Goal: Check status: Check status

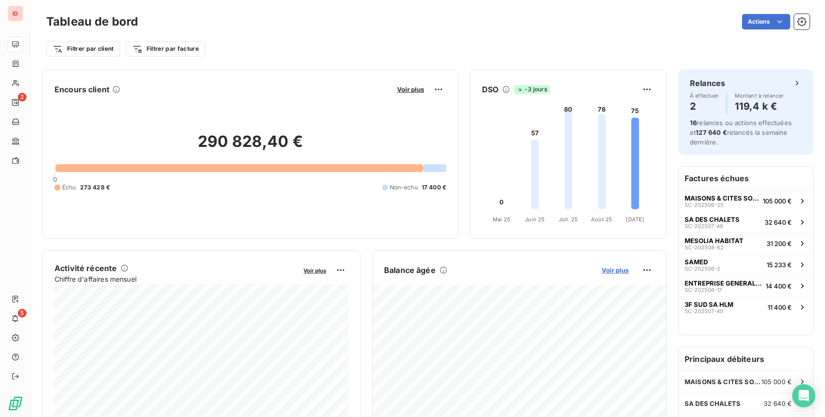
click at [615, 270] on span "Voir plus" at bounding box center [615, 270] width 27 height 8
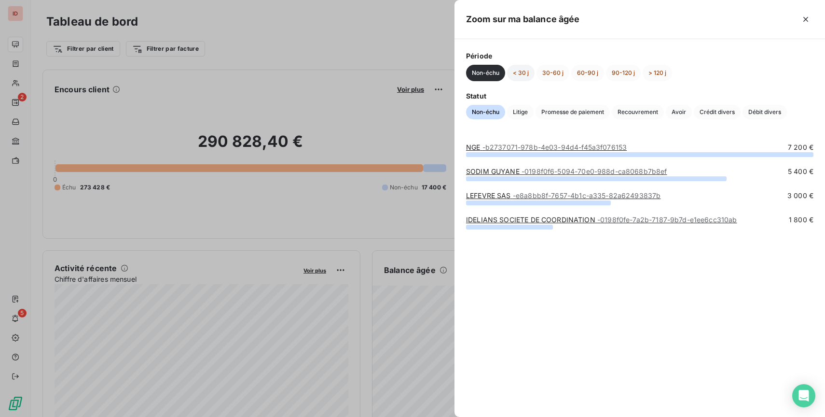
click at [516, 71] on button "< 30 j" at bounding box center [521, 73] width 28 height 16
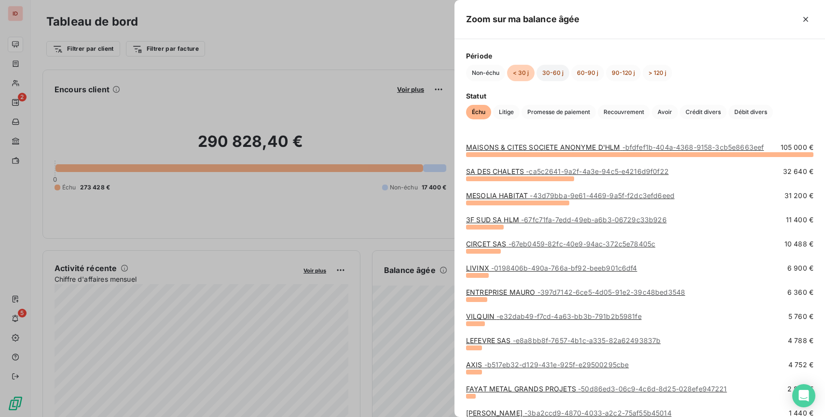
click at [557, 71] on button "30-60 j" at bounding box center [553, 73] width 33 height 16
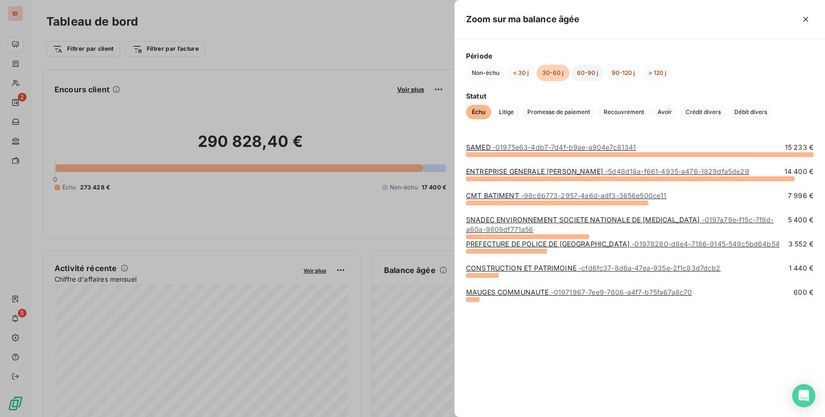
click at [590, 69] on button "60-90 j" at bounding box center [587, 73] width 33 height 16
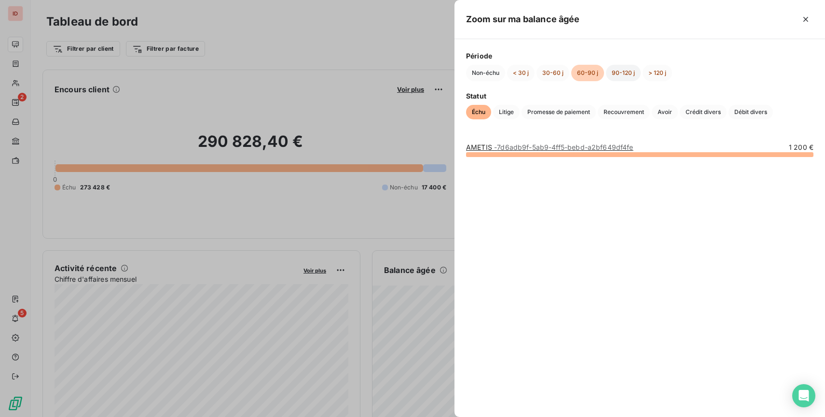
click at [617, 71] on button "90-120 j" at bounding box center [623, 73] width 35 height 16
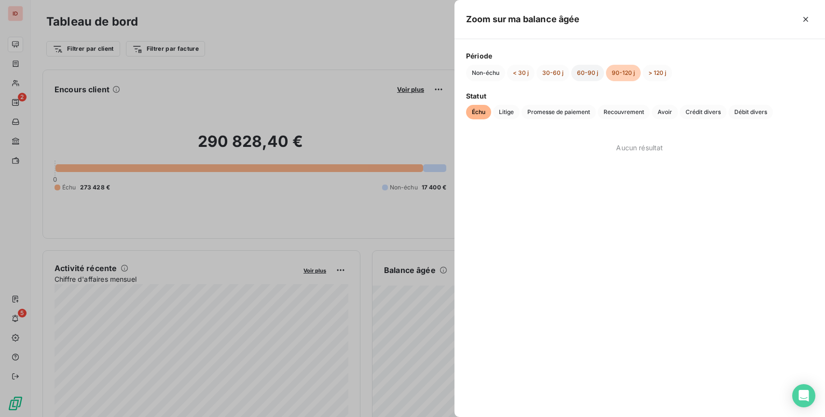
click at [589, 71] on button "60-90 j" at bounding box center [587, 73] width 33 height 16
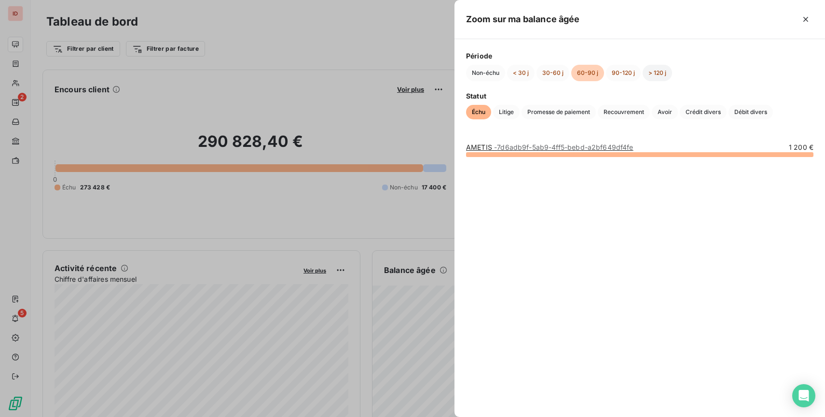
click at [658, 69] on button "> 120 j" at bounding box center [657, 73] width 29 height 16
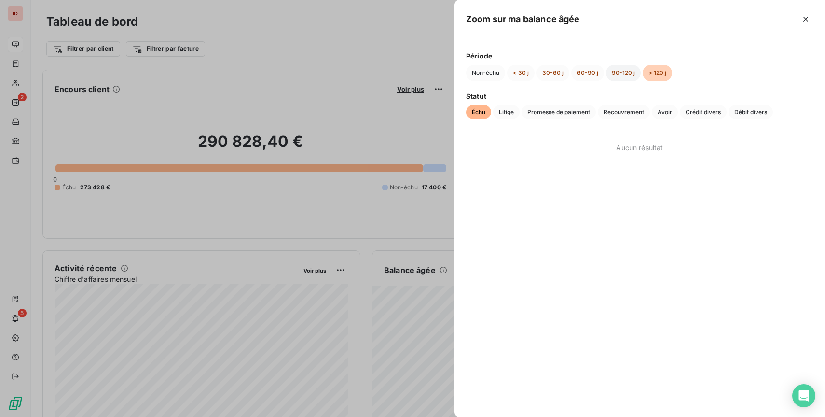
click at [622, 69] on button "90-120 j" at bounding box center [623, 73] width 35 height 16
click at [581, 71] on button "60-90 j" at bounding box center [587, 73] width 33 height 16
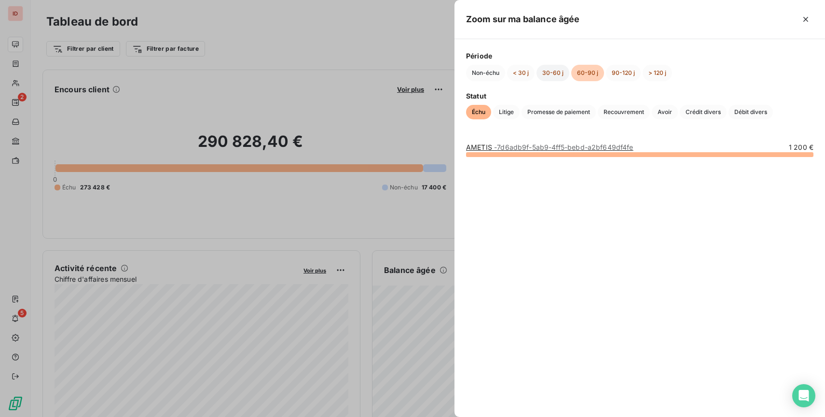
click at [549, 69] on button "30-60 j" at bounding box center [553, 73] width 33 height 16
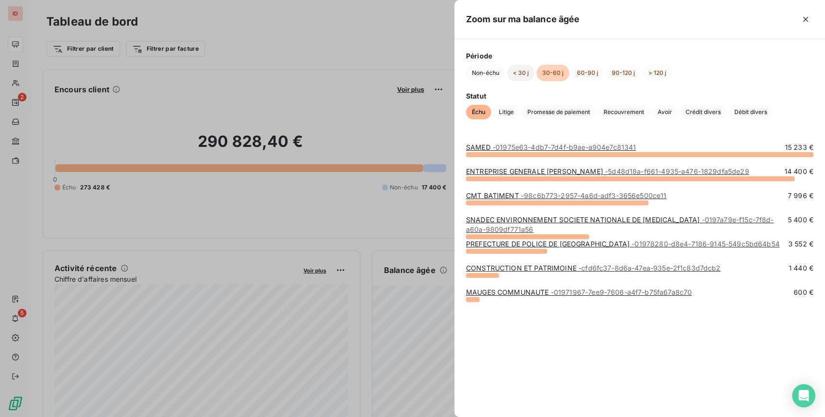
click at [515, 68] on button "< 30 j" at bounding box center [521, 73] width 28 height 16
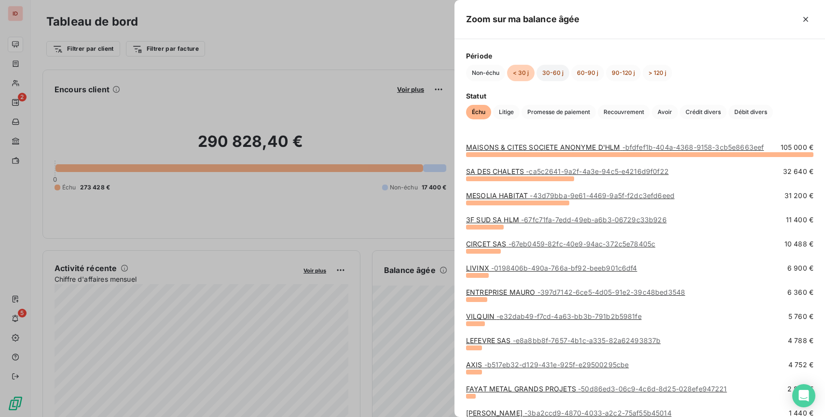
click at [544, 78] on button "30-60 j" at bounding box center [553, 73] width 33 height 16
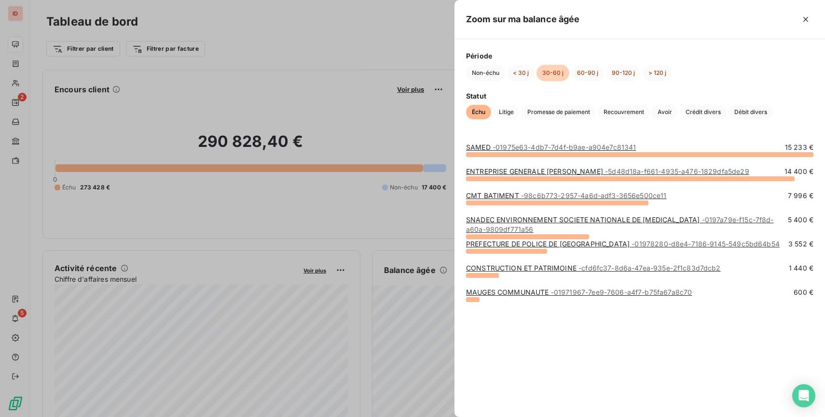
click at [264, 41] on div at bounding box center [412, 208] width 825 height 417
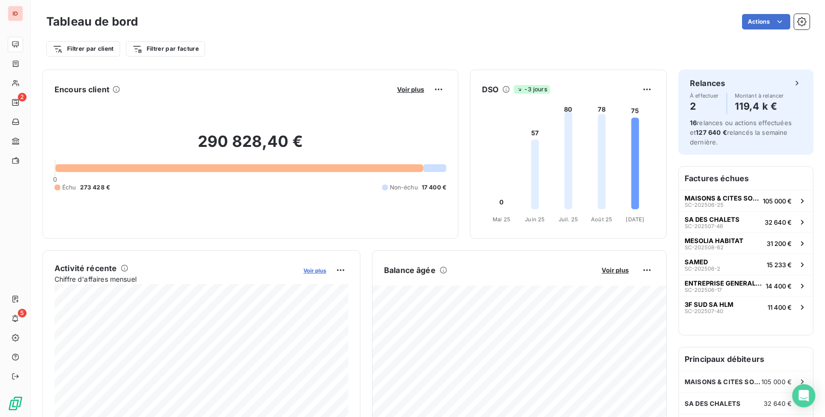
click at [316, 271] on span "Voir plus" at bounding box center [315, 270] width 23 height 7
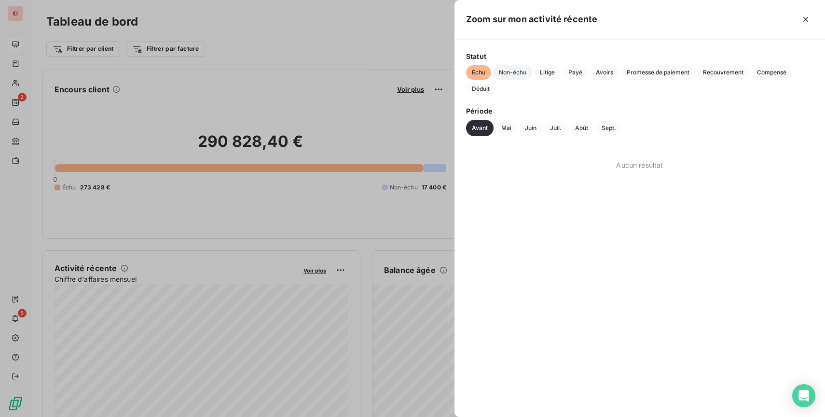
click at [509, 68] on span "Non-échu" at bounding box center [512, 72] width 39 height 14
click at [481, 72] on span "Échu" at bounding box center [478, 72] width 25 height 14
click at [507, 126] on button "Mai" at bounding box center [507, 128] width 22 height 16
click at [530, 129] on button "Juin" at bounding box center [530, 128] width 23 height 16
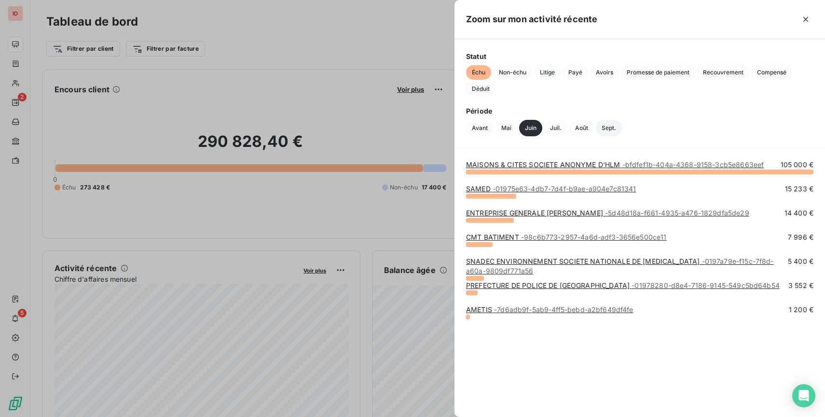
click at [609, 130] on button "Sept." at bounding box center [609, 128] width 26 height 16
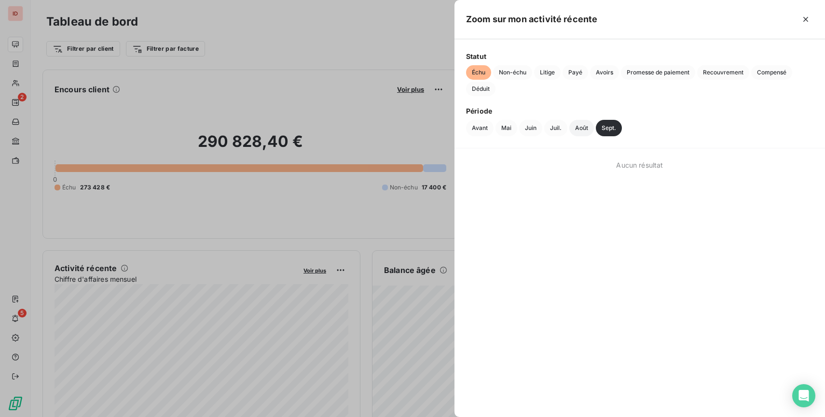
click at [583, 128] on button "Août" at bounding box center [582, 128] width 25 height 16
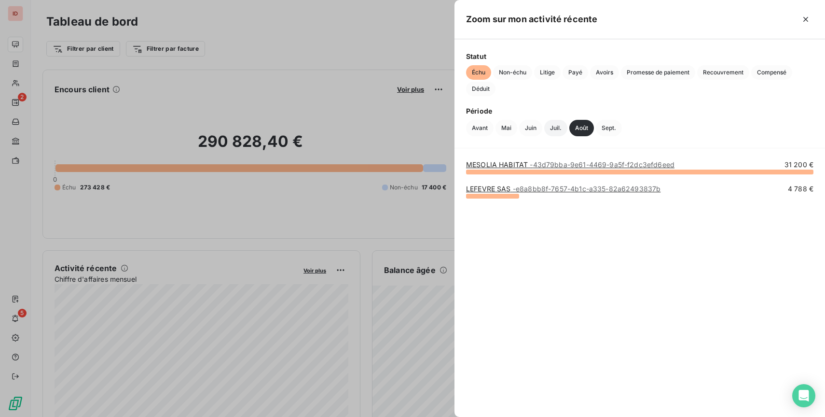
click at [555, 124] on button "Juil." at bounding box center [555, 128] width 23 height 16
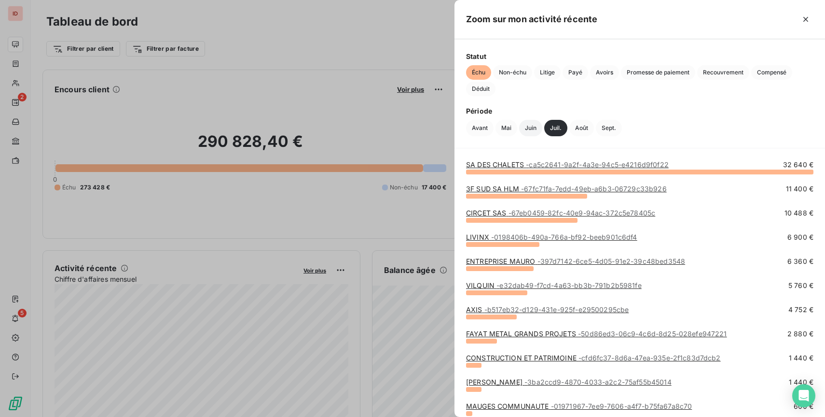
click at [530, 127] on button "Juin" at bounding box center [530, 128] width 23 height 16
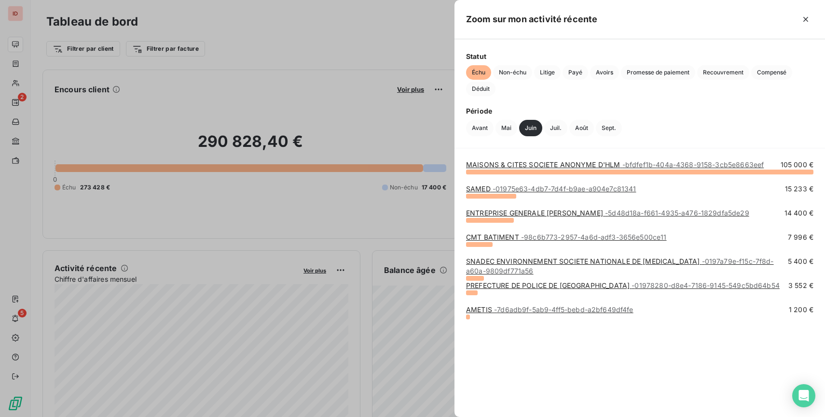
click at [399, 233] on div at bounding box center [412, 208] width 825 height 417
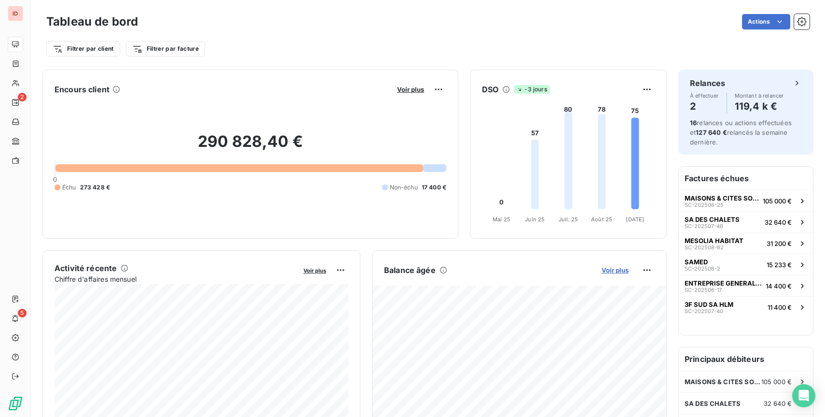
click at [619, 271] on span "Voir plus" at bounding box center [615, 270] width 27 height 8
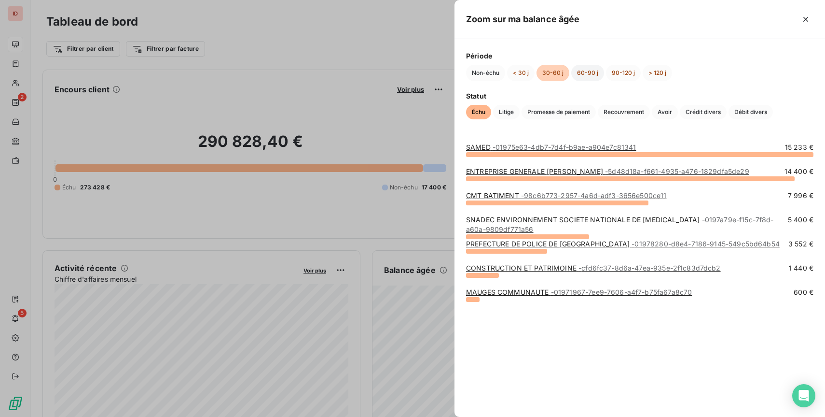
click at [585, 74] on button "60-90 j" at bounding box center [587, 73] width 33 height 16
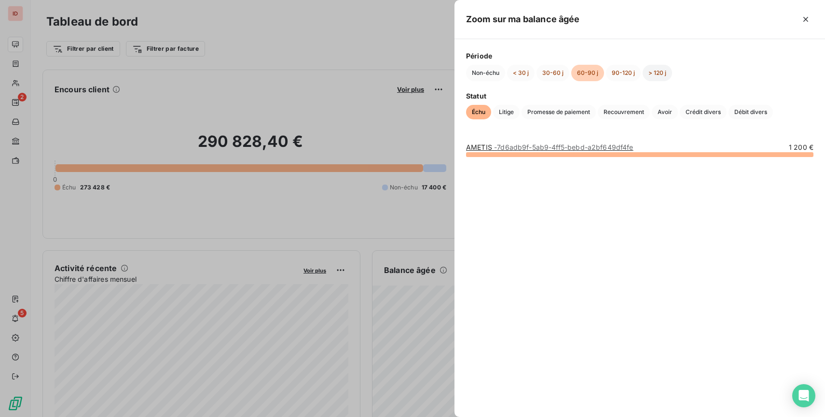
click at [664, 71] on button "> 120 j" at bounding box center [657, 73] width 29 height 16
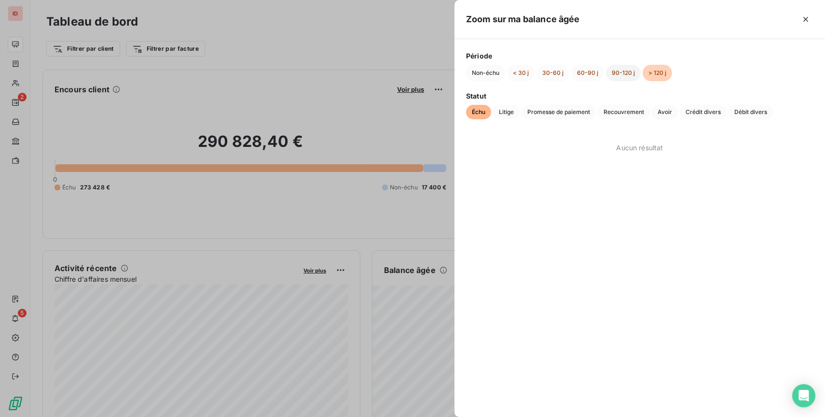
click at [624, 73] on button "90-120 j" at bounding box center [623, 73] width 35 height 16
click at [582, 71] on button "60-90 j" at bounding box center [587, 73] width 33 height 16
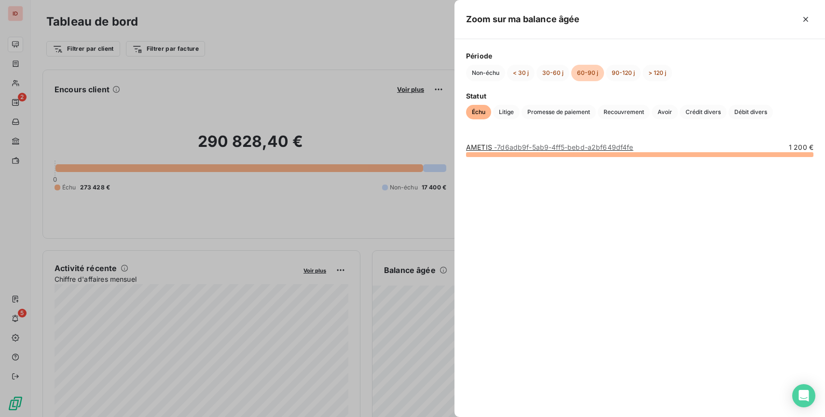
click at [544, 81] on div "Période Non-échu < 30 j 30-60 j 60-90 j 90-120 j > 120 j Statut Échu Litige Pro…" at bounding box center [640, 85] width 371 height 92
click at [552, 72] on button "30-60 j" at bounding box center [553, 73] width 33 height 16
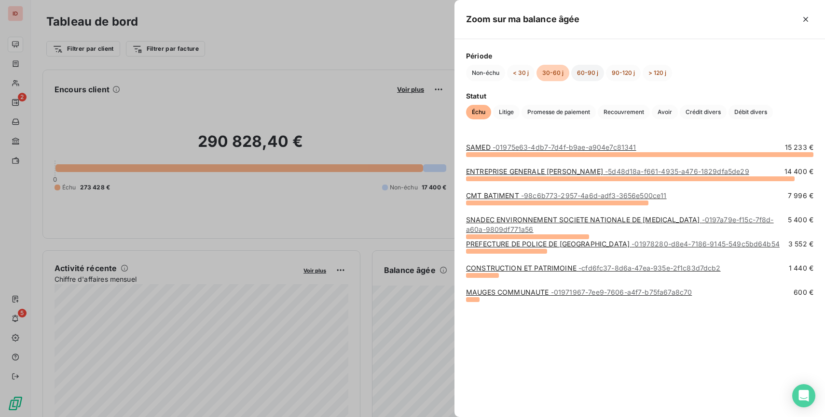
click at [589, 76] on button "60-90 j" at bounding box center [587, 73] width 33 height 16
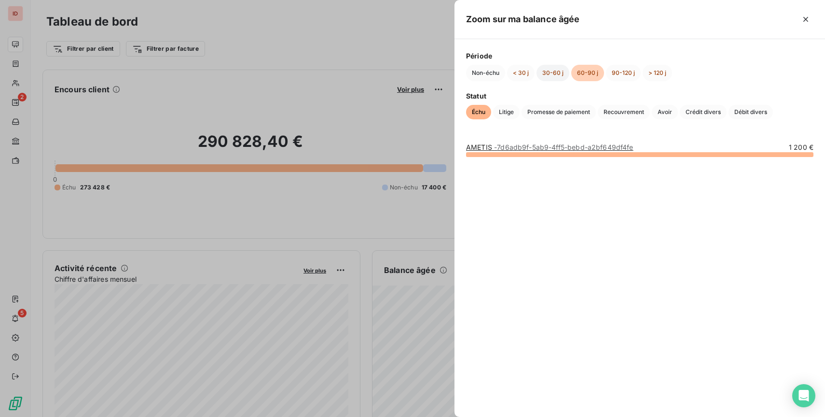
click at [550, 72] on button "30-60 j" at bounding box center [553, 73] width 33 height 16
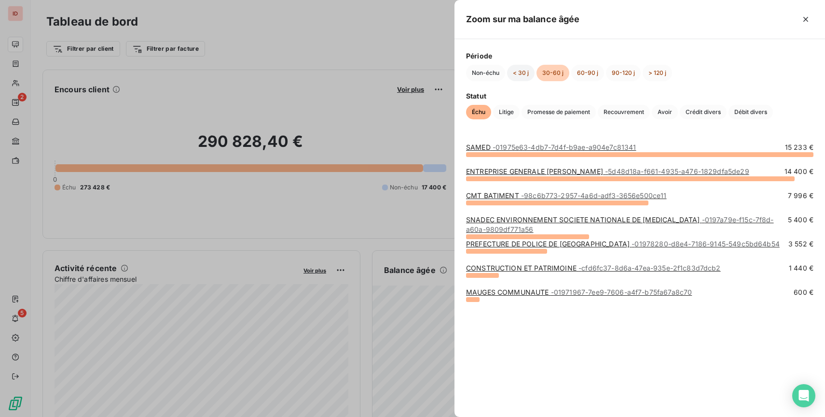
click at [519, 70] on button "< 30 j" at bounding box center [521, 73] width 28 height 16
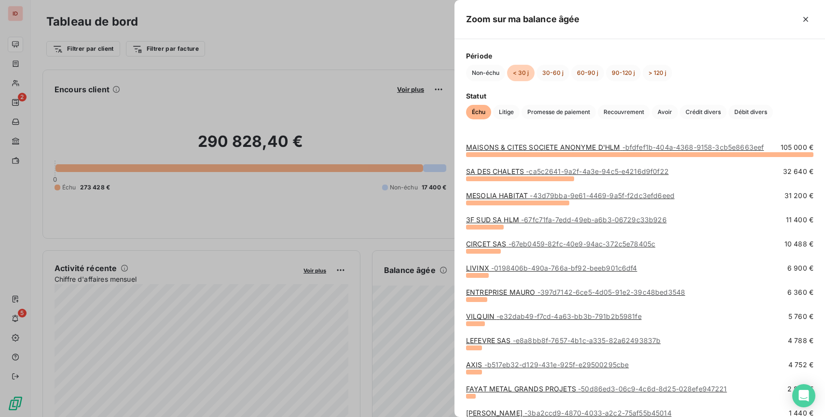
click at [531, 215] on div "3F SUD SA HLM - 67fc71fa-7edd-49eb-a6b3-06729c33b926" at bounding box center [566, 220] width 201 height 10
click at [528, 218] on span "- 67fc71fa-7edd-49eb-a6b3-06729c33b926" at bounding box center [594, 219] width 146 height 8
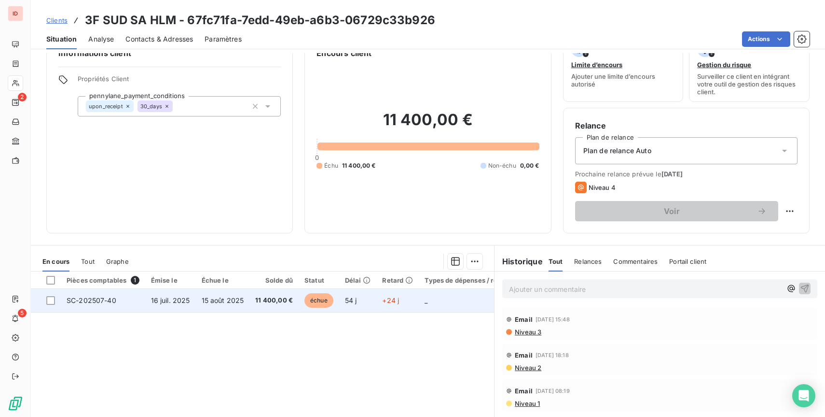
scroll to position [16, 0]
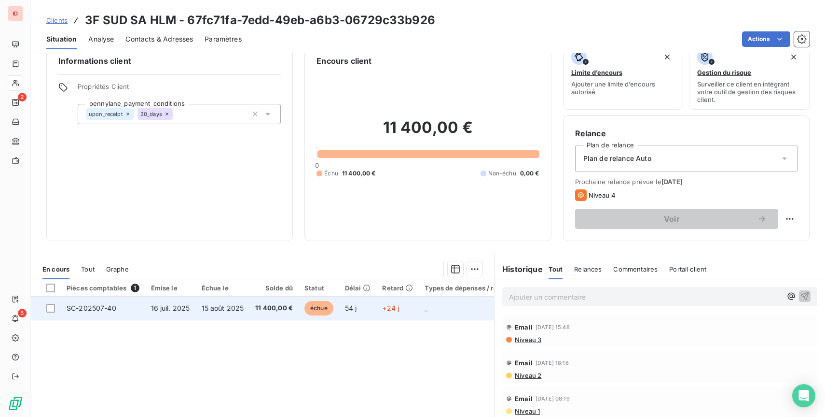
click at [367, 312] on td "54 j" at bounding box center [358, 307] width 38 height 23
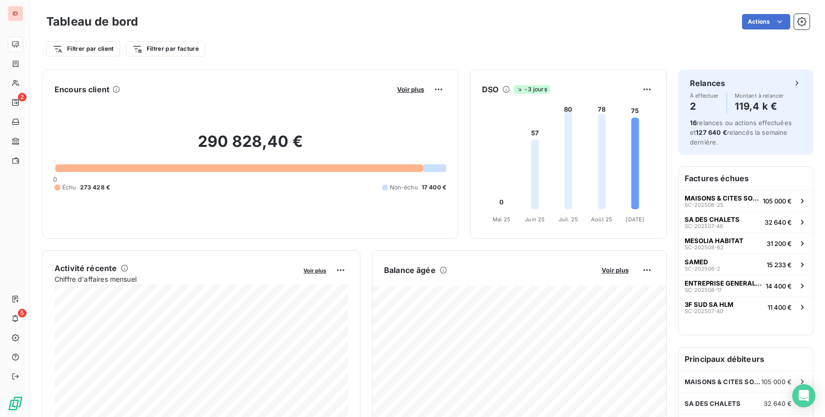
click at [731, 176] on h6 "Factures échues" at bounding box center [746, 178] width 134 height 23
click at [312, 271] on span "Voir plus" at bounding box center [315, 270] width 23 height 7
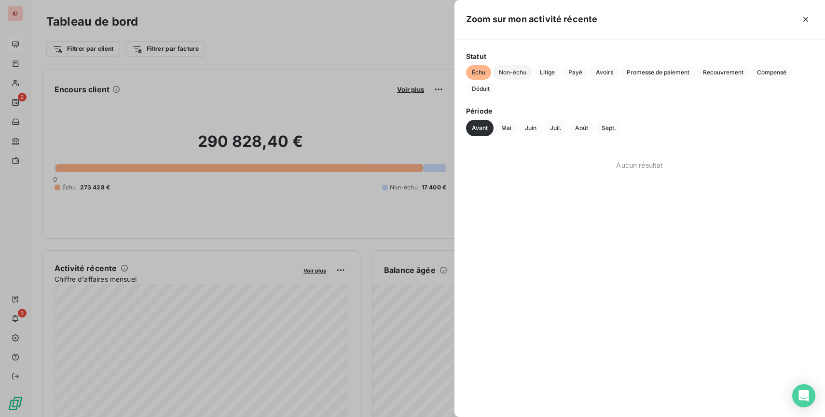
click at [500, 74] on span "Non-échu" at bounding box center [512, 72] width 39 height 14
click at [554, 72] on span "Litige" at bounding box center [547, 72] width 27 height 14
click at [505, 125] on button "Mai" at bounding box center [507, 128] width 22 height 16
click at [529, 125] on button "Juin" at bounding box center [530, 128] width 23 height 16
click at [563, 125] on button "Juil." at bounding box center [555, 128] width 23 height 16
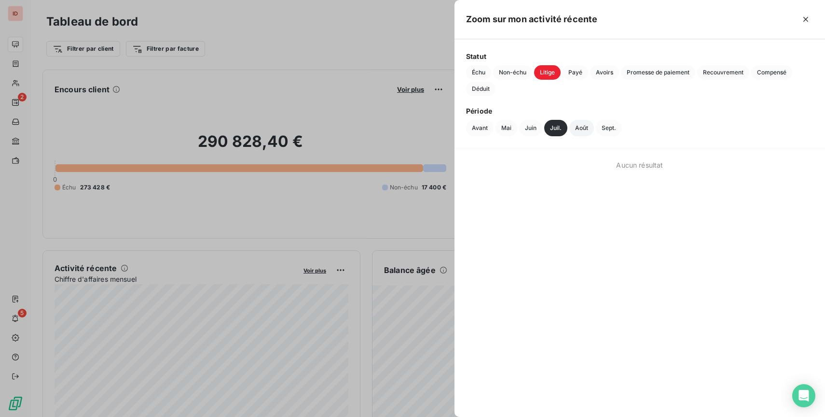
click at [582, 125] on button "Août" at bounding box center [582, 128] width 25 height 16
click at [485, 70] on span "Échu" at bounding box center [478, 72] width 25 height 14
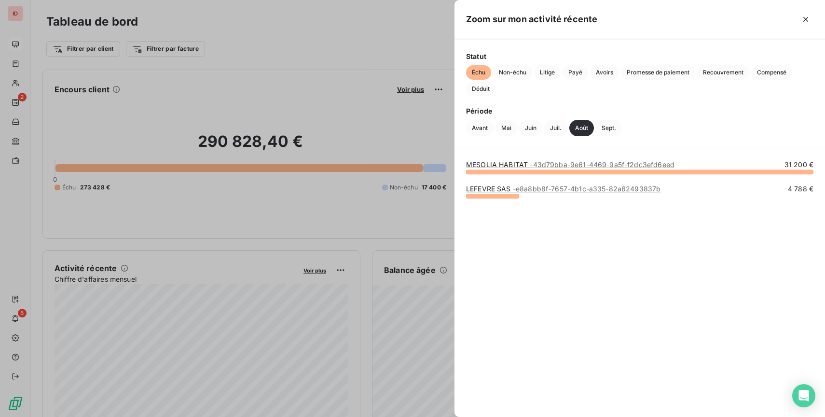
click at [513, 163] on link "MESOLIA HABITAT - 43d79bba-9e61-4469-9a5f-f2dc3efd6eed" at bounding box center [570, 164] width 208 height 8
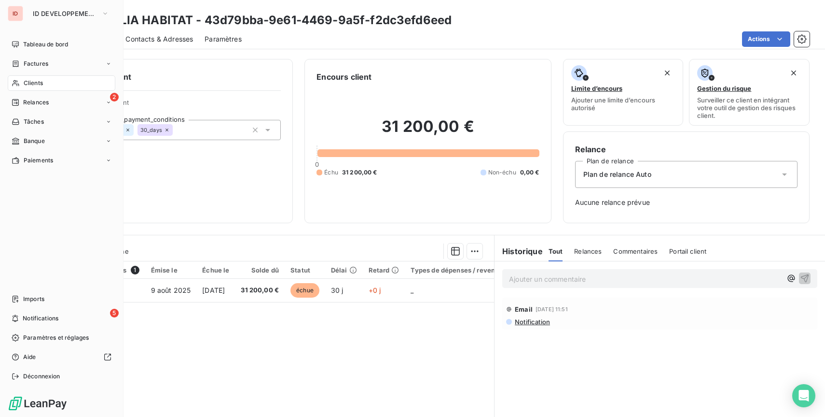
click at [28, 35] on div "ID ID DEVELOPPEMENT PL Tableau de bord Factures Clients 2 Relances Tâches Banqu…" at bounding box center [62, 208] width 124 height 417
click at [29, 42] on span "Tableau de bord" at bounding box center [45, 44] width 45 height 9
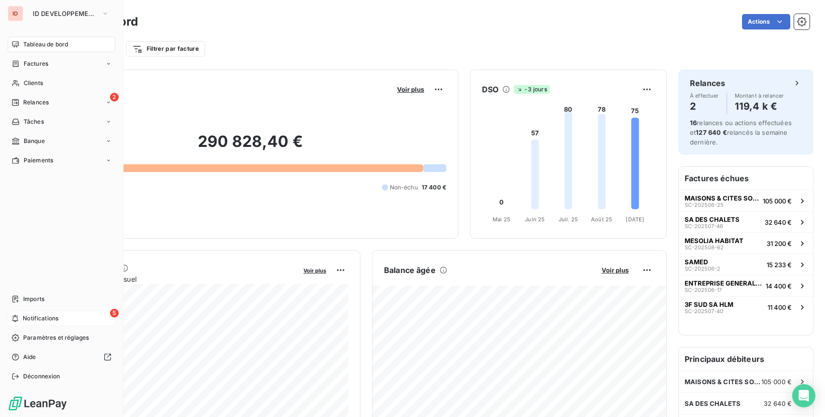
click at [18, 321] on icon at bounding box center [15, 318] width 7 height 8
click at [67, 101] on div "2 Relances" at bounding box center [62, 102] width 108 height 15
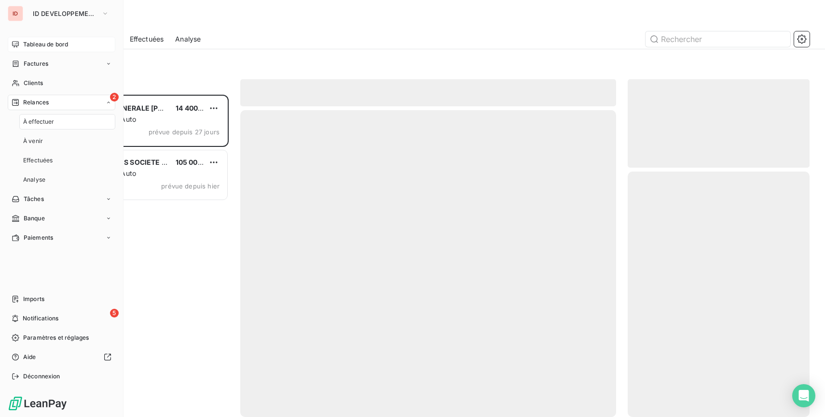
scroll to position [322, 182]
